Goal: Task Accomplishment & Management: Use online tool/utility

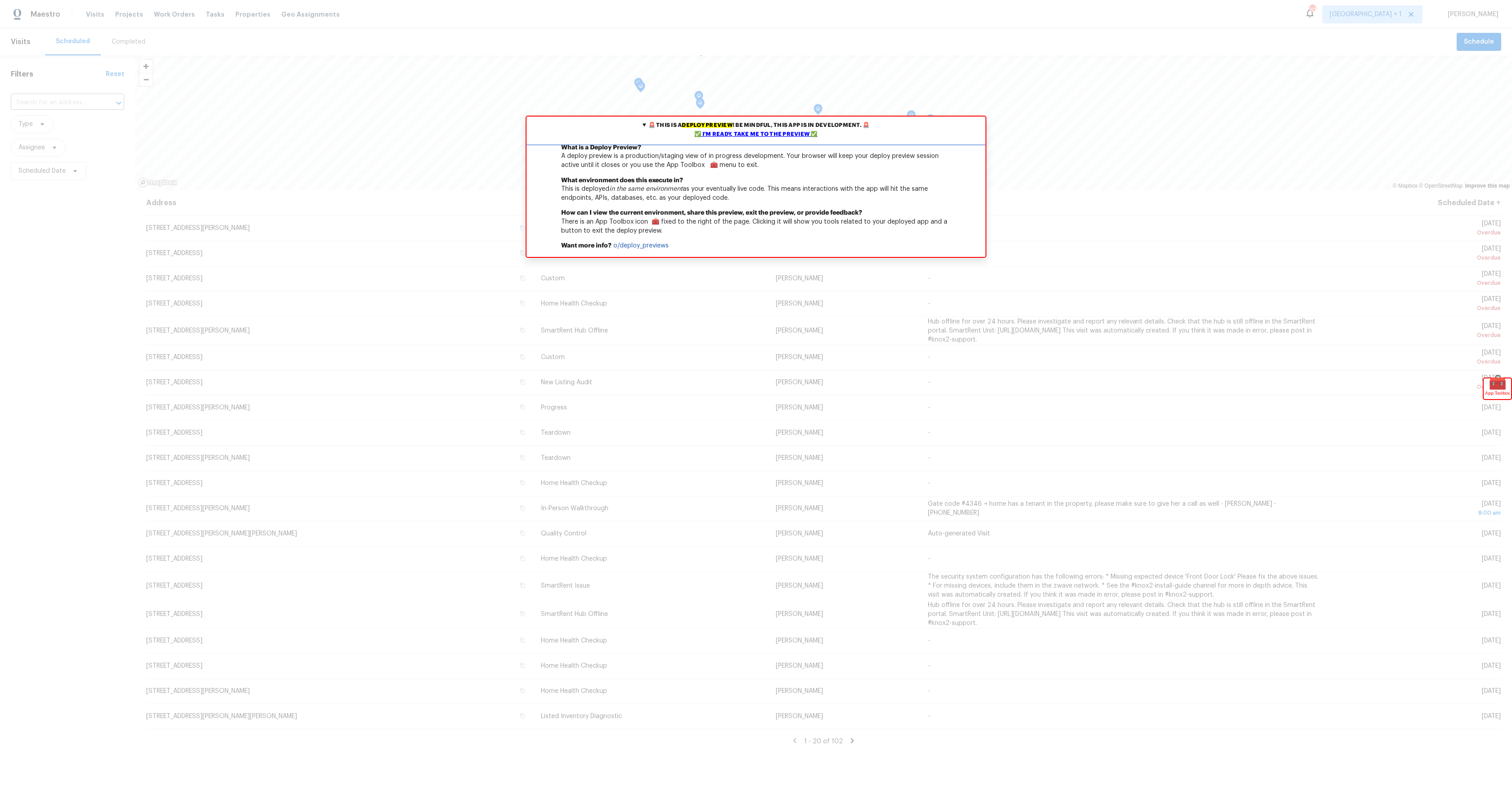
click at [750, 131] on div "✅ I'm ready, take me to the preview ✅" at bounding box center [756, 134] width 454 height 9
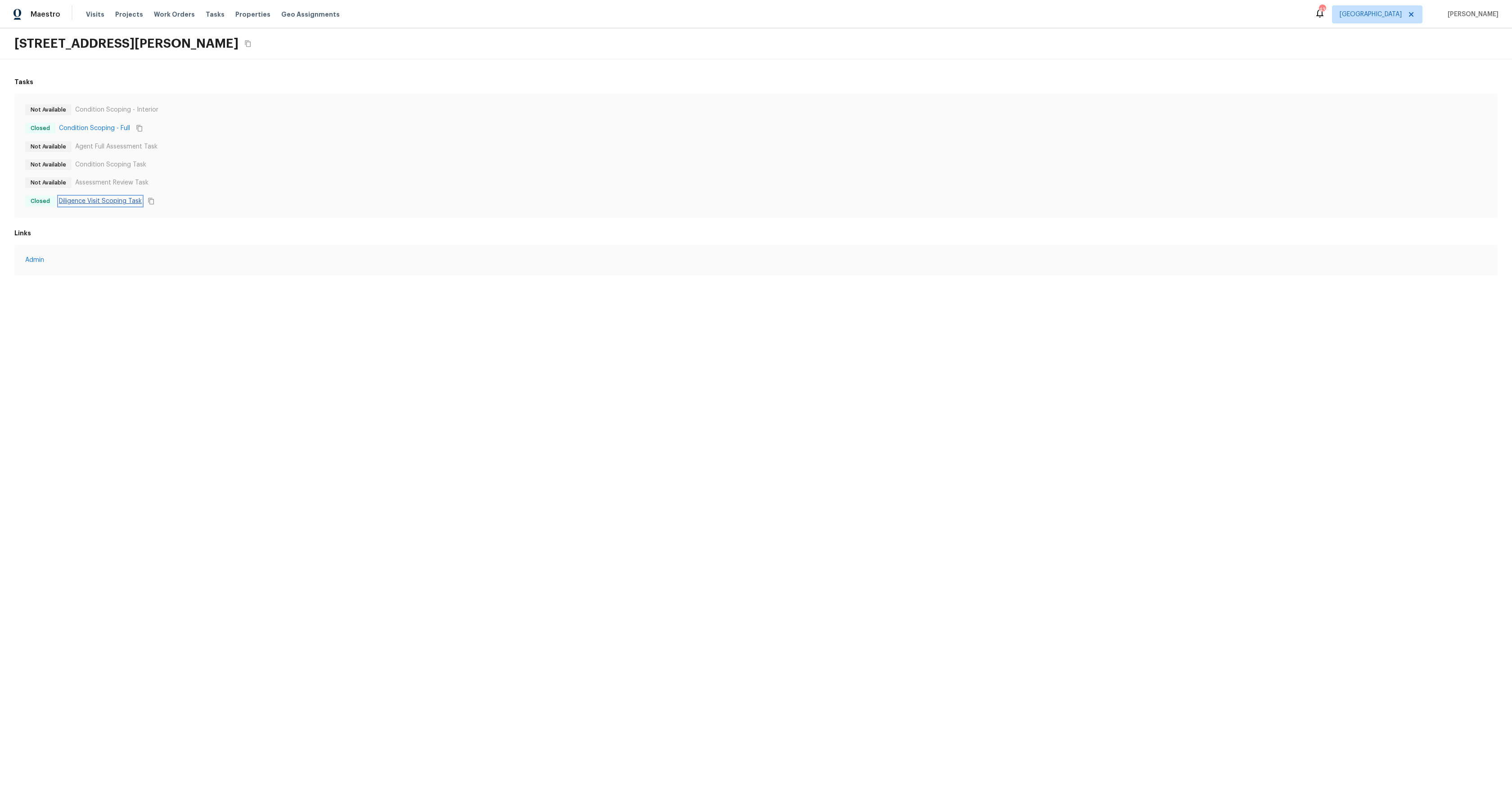
click at [85, 200] on link "Diligence Visit Scoping Task" at bounding box center [100, 201] width 83 height 9
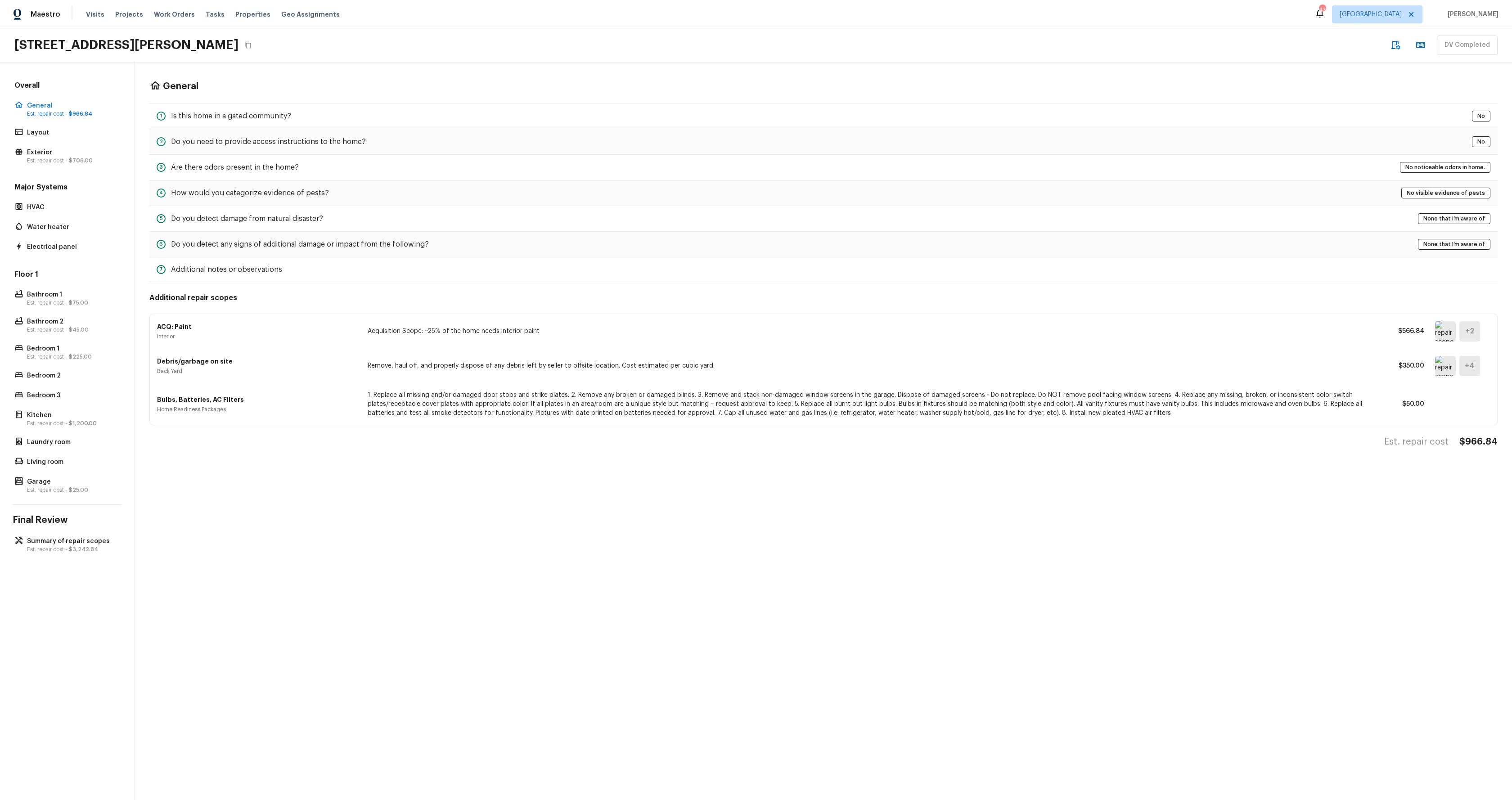
click at [348, 493] on div "General 1 Is this home in a gated community? No No 2 Do you need to provide acc…" at bounding box center [824, 431] width 1377 height 738
click at [549, 465] on div "General 1 Is this home in a gated community? No No 2 Do you need to provide acc…" at bounding box center [824, 264] width 1377 height 403
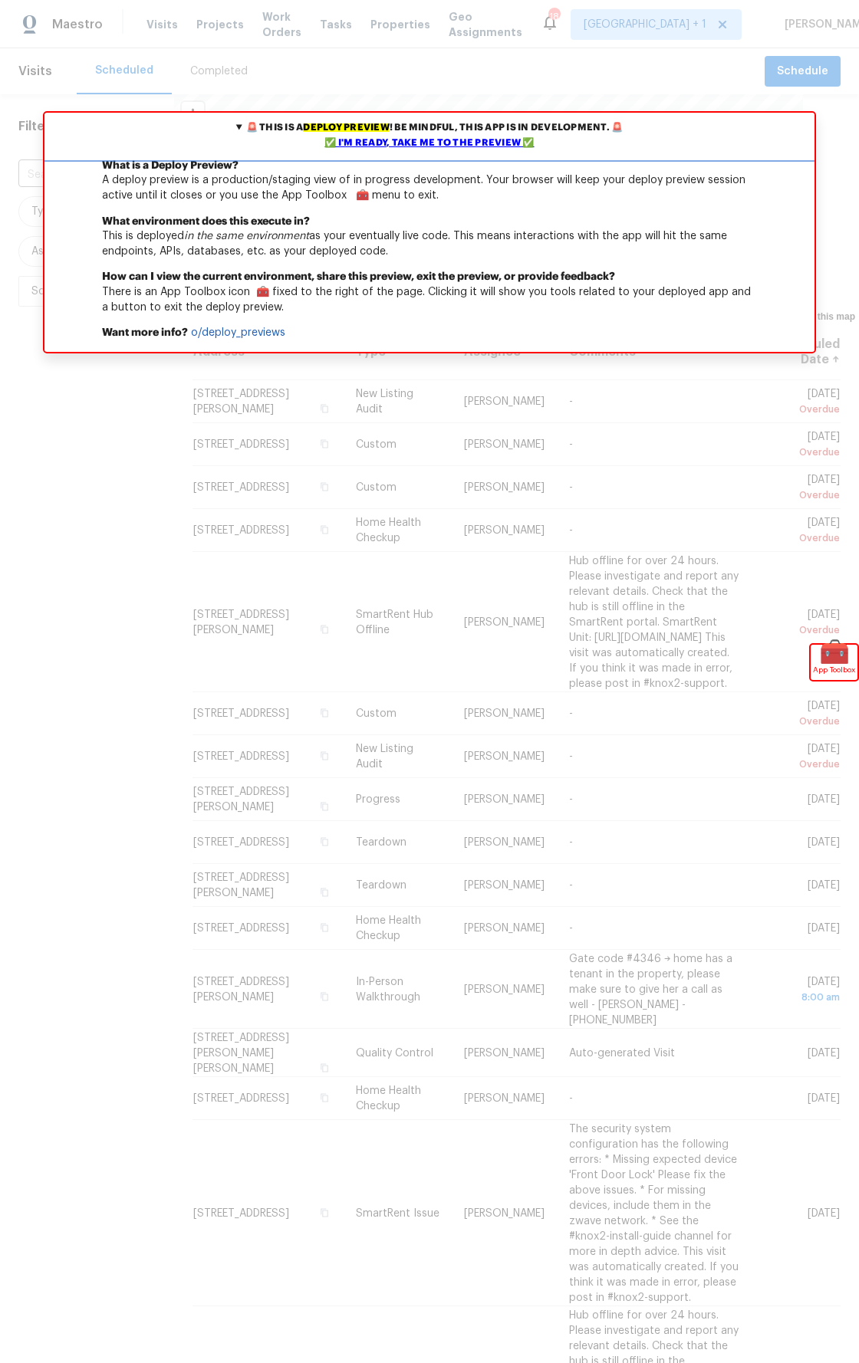
click at [465, 141] on div "✅ I'm ready, take me to the preview ✅" at bounding box center [429, 143] width 762 height 15
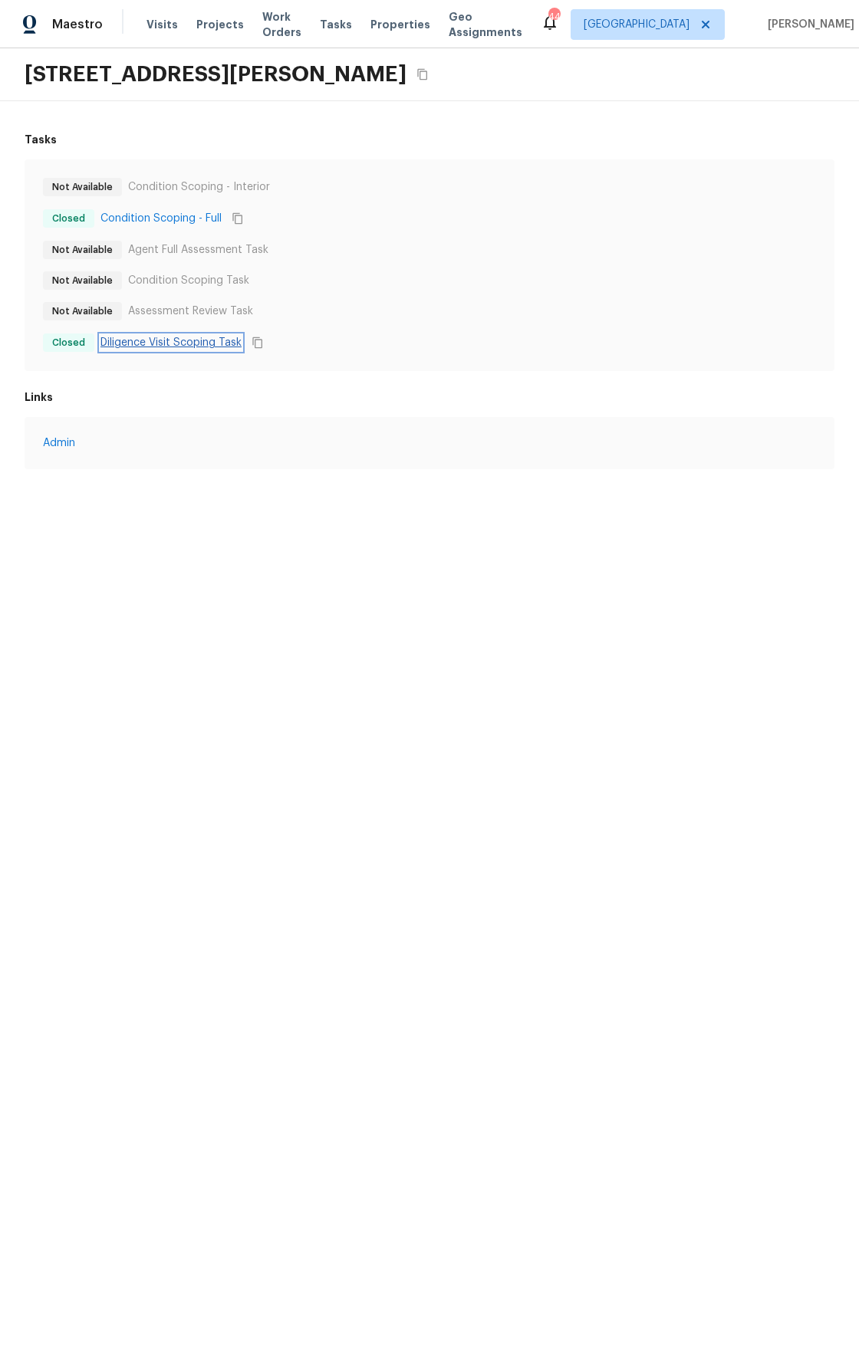
click at [200, 338] on link "Diligence Visit Scoping Task" at bounding box center [170, 342] width 141 height 15
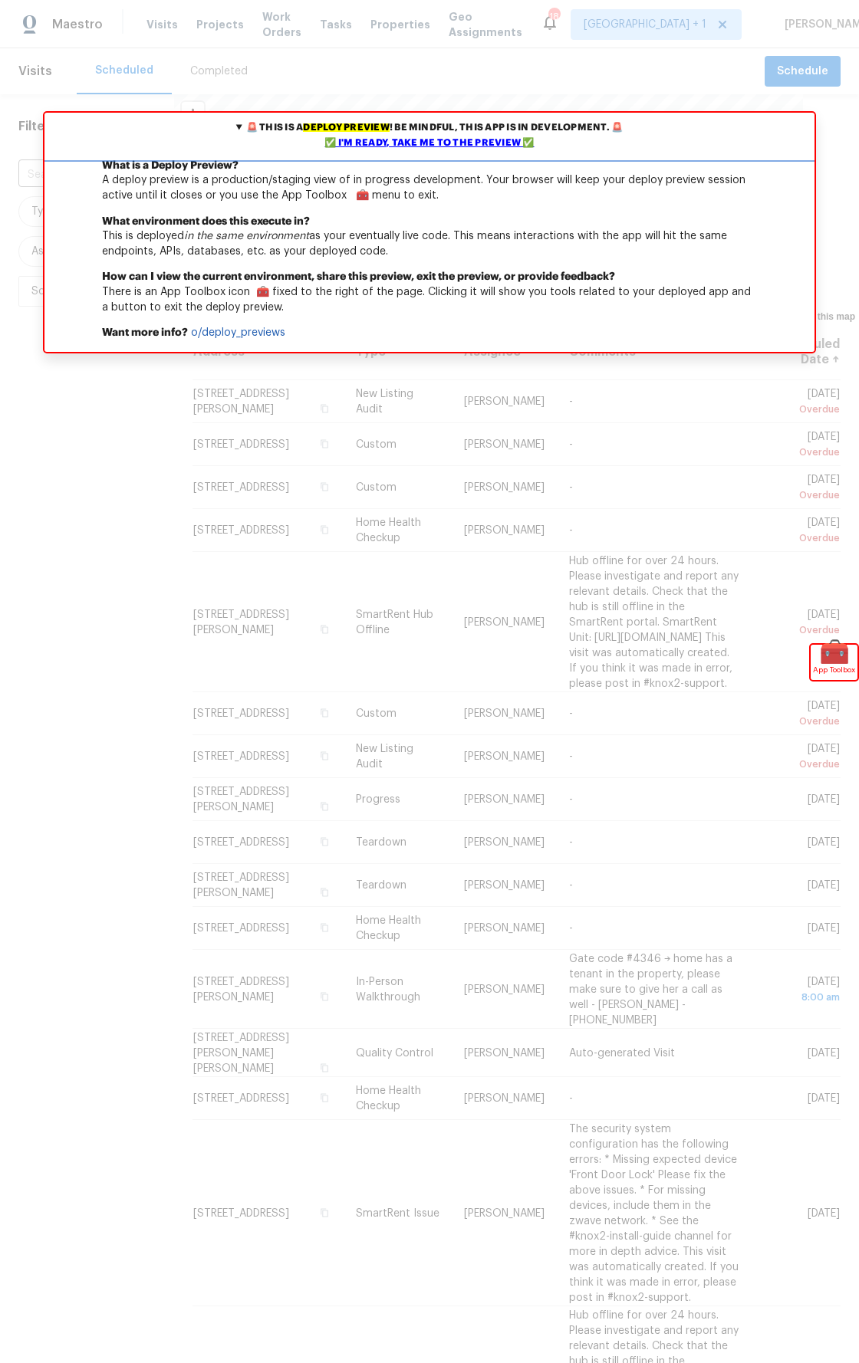
click at [358, 146] on div "✅ I'm ready, take me to the preview ✅" at bounding box center [429, 143] width 762 height 15
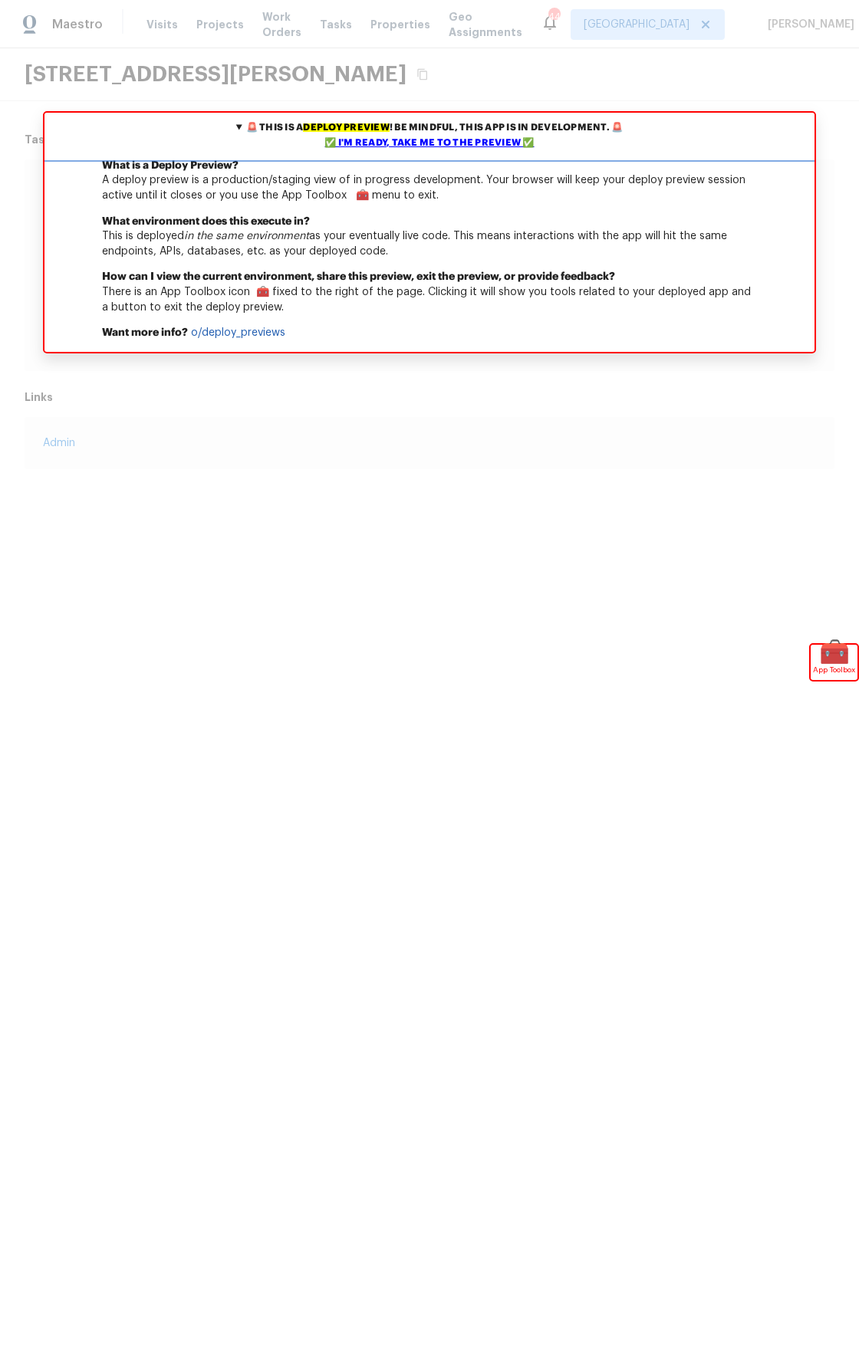
click at [353, 136] on div "✅ I'm ready, take me to the preview ✅" at bounding box center [429, 143] width 762 height 15
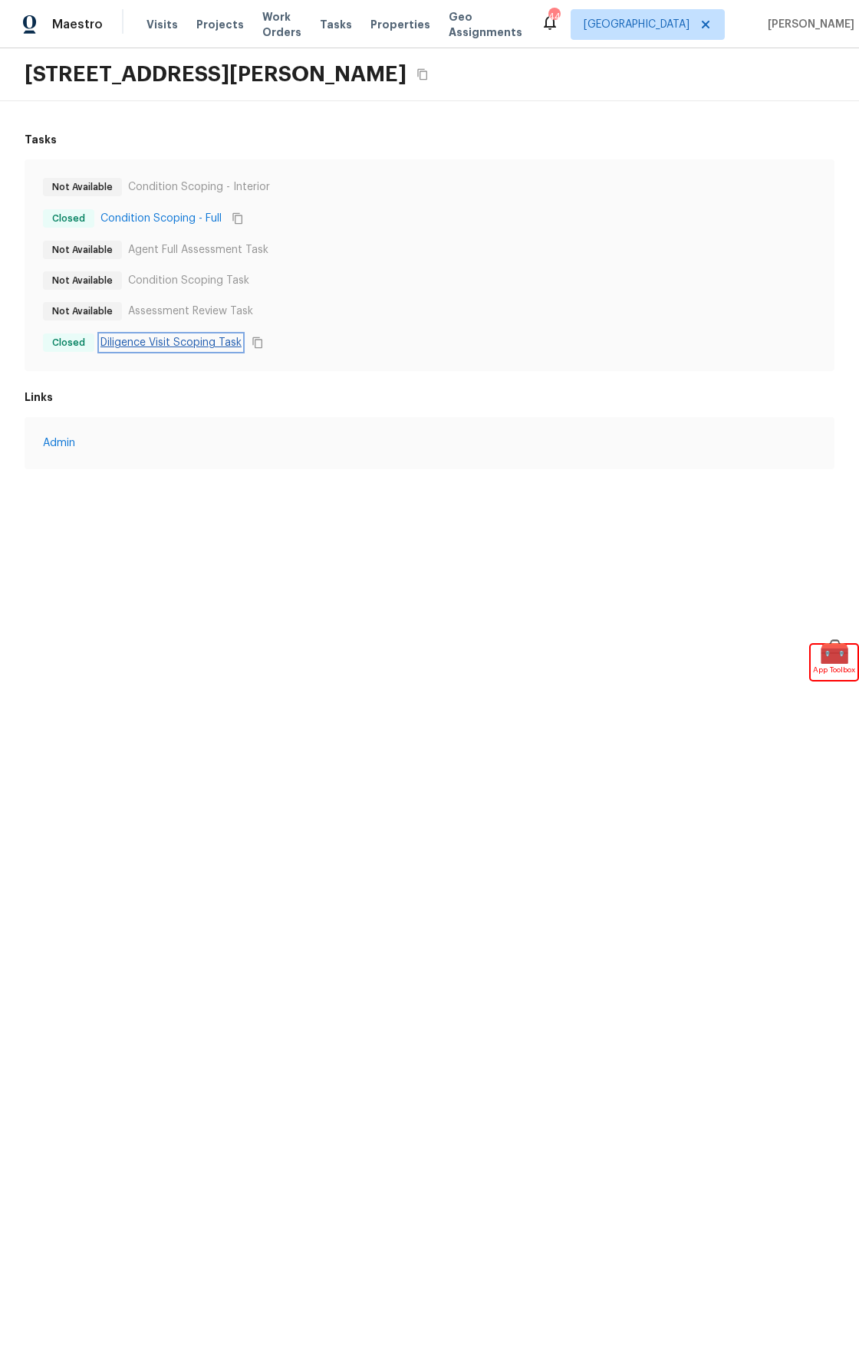
click at [199, 341] on link "Diligence Visit Scoping Task" at bounding box center [170, 342] width 141 height 15
